Goal: Task Accomplishment & Management: Use online tool/utility

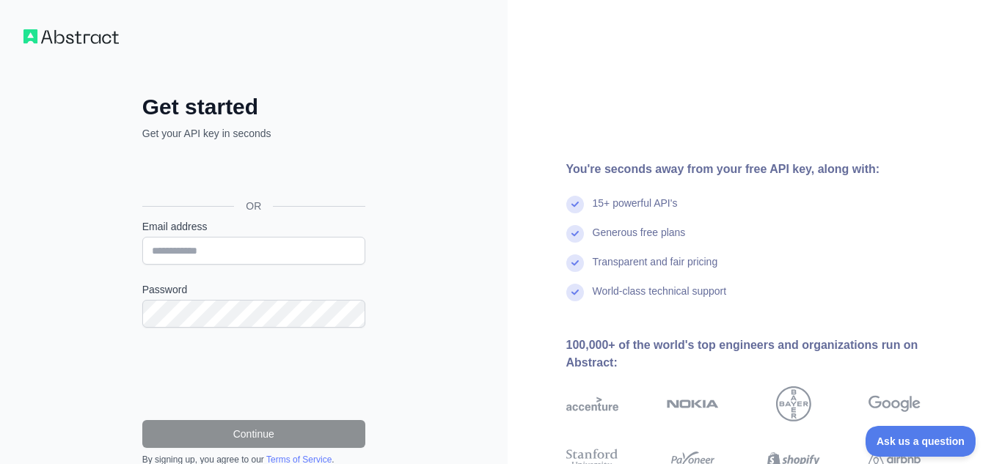
scroll to position [78, 0]
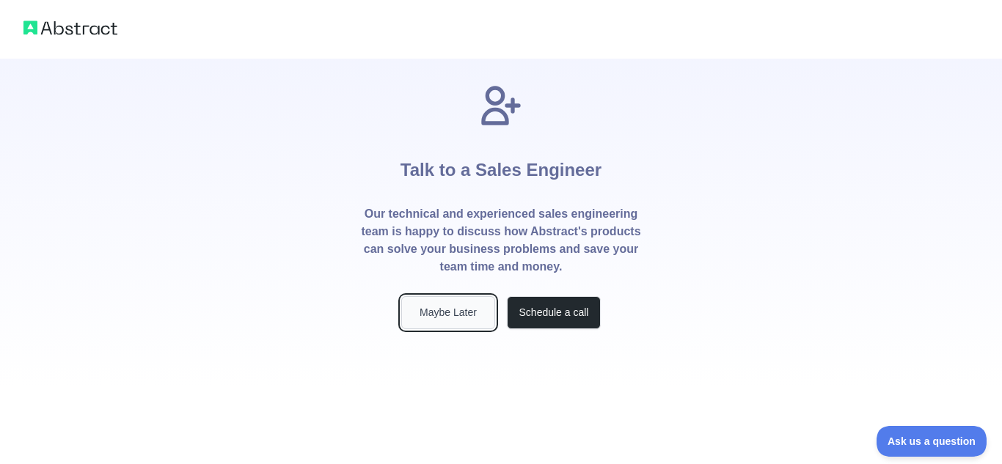
click at [461, 310] on button "Maybe Later" at bounding box center [448, 312] width 94 height 33
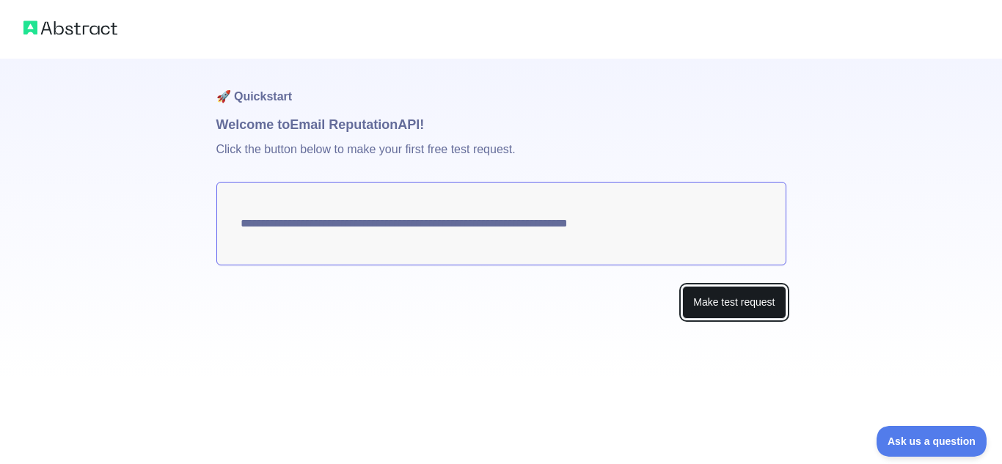
click at [737, 318] on button "Make test request" at bounding box center [733, 302] width 103 height 33
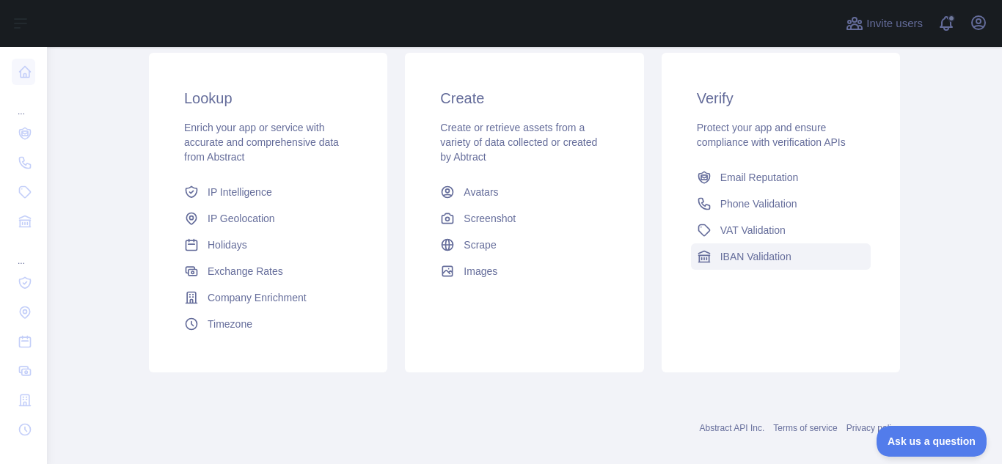
scroll to position [266, 0]
